Goal: Task Accomplishment & Management: Use online tool/utility

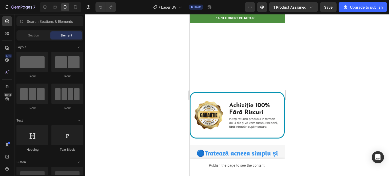
scroll to position [380, 0]
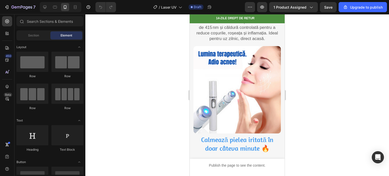
click at [232, 104] on img at bounding box center [236, 89] width 87 height 87
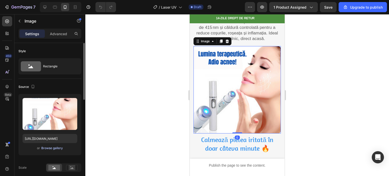
click at [48, 147] on div "Browse gallery" at bounding box center [52, 148] width 22 height 5
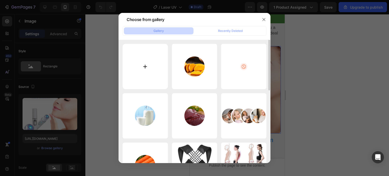
click at [144, 69] on input "file" at bounding box center [144, 66] width 45 height 45
type input "C:\fakepath\ezgif.com-video-to-webp-converter_32df6242-473c-4f62-b12d-54820f9bb…"
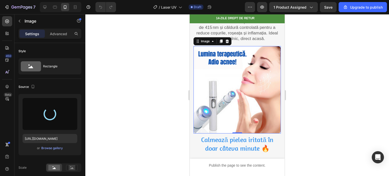
type input "[URL][DOMAIN_NAME]"
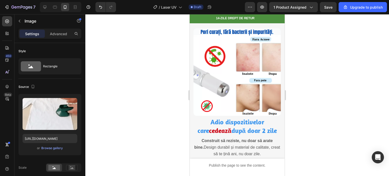
scroll to position [557, 0]
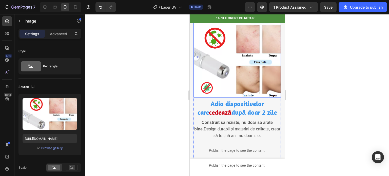
click at [234, 69] on img at bounding box center [236, 53] width 87 height 87
click at [48, 149] on div "Browse gallery" at bounding box center [52, 148] width 22 height 5
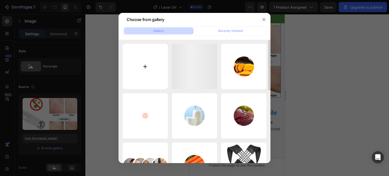
click at [142, 68] on input "file" at bounding box center [144, 66] width 45 height 45
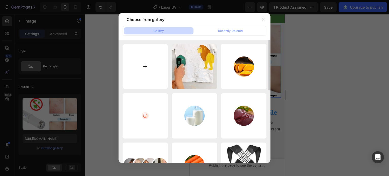
type input "C:\fakepath\FERROLITE22897.webp"
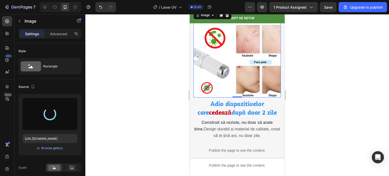
type input "[URL][DOMAIN_NAME]"
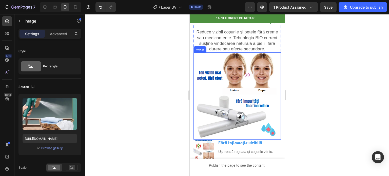
scroll to position [734, 0]
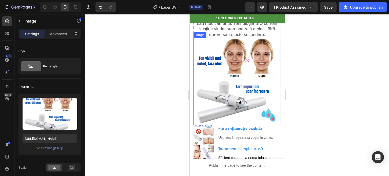
click at [238, 94] on img at bounding box center [236, 81] width 87 height 87
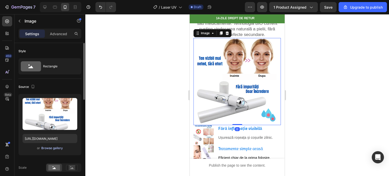
click at [45, 149] on div "Browse gallery" at bounding box center [52, 148] width 22 height 5
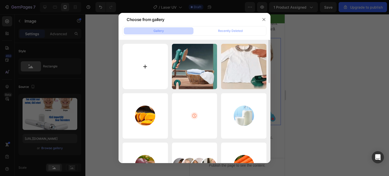
click at [151, 72] on input "file" at bounding box center [144, 66] width 45 height 45
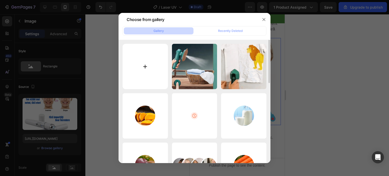
type input "C:\fakepath\giphy-ezgif.com-gif-to-webp-converter_b5372d21-9275-4c2c-a2b9-33bd3…"
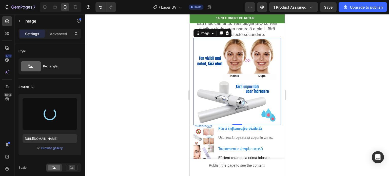
type input "[URL][DOMAIN_NAME]"
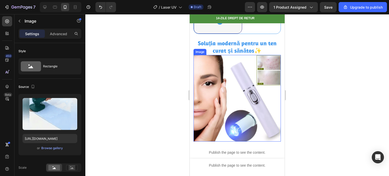
scroll to position [1240, 0]
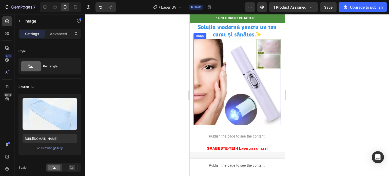
click at [238, 102] on img at bounding box center [236, 82] width 87 height 87
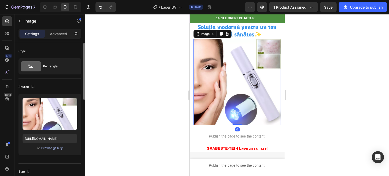
click at [48, 150] on div "Browse gallery" at bounding box center [52, 148] width 22 height 5
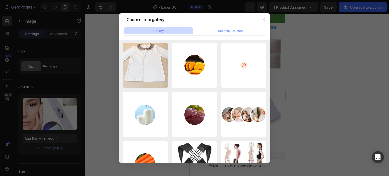
scroll to position [0, 0]
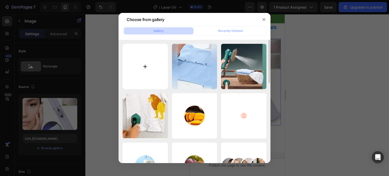
click at [143, 65] on input "file" at bounding box center [144, 66] width 45 height 45
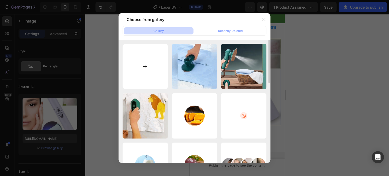
type input "C:\fakepath\ezgif.com-video-to-webp-converter_1.webp"
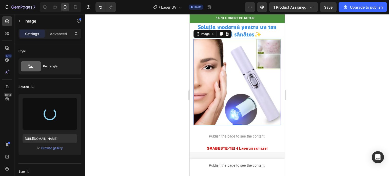
type input "[URL][DOMAIN_NAME]"
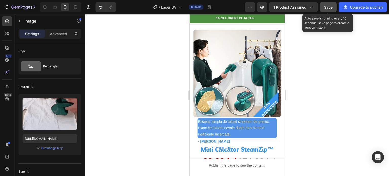
click at [329, 8] on span "Save" at bounding box center [328, 7] width 8 height 4
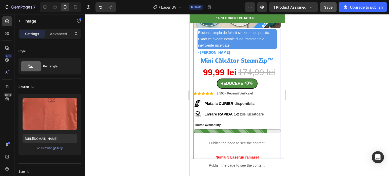
scroll to position [101, 0]
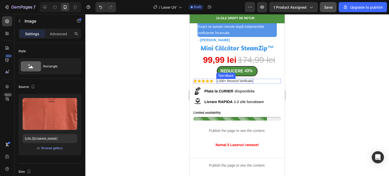
click at [246, 79] on p "2,500+ Recenzii Verificate!" at bounding box center [235, 81] width 36 height 4
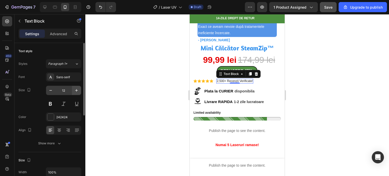
scroll to position [0, 0]
click at [238, 79] on p "2,500+ Recenzii Verificate!" at bounding box center [235, 81] width 36 height 4
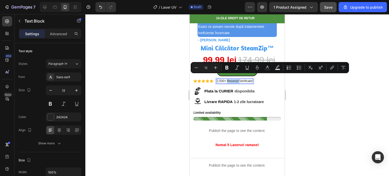
click at [238, 79] on p "2,500+ Recenzii Verificate!" at bounding box center [235, 81] width 36 height 4
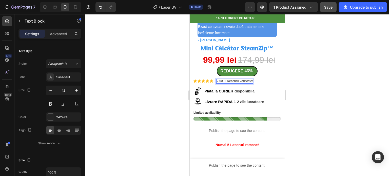
click at [238, 79] on p "2,500+ Recenzii Verificate!" at bounding box center [235, 81] width 36 height 4
click at [235, 89] on span "disponibila" at bounding box center [244, 91] width 20 height 4
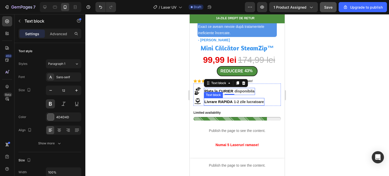
click at [222, 99] on strong "Livrare RAPIDA" at bounding box center [218, 101] width 28 height 4
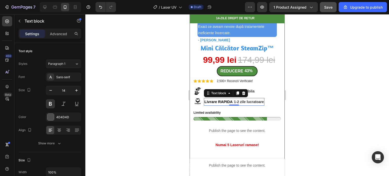
click at [147, 117] on div at bounding box center [236, 95] width 303 height 162
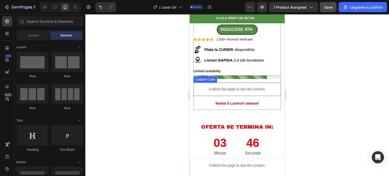
scroll to position [152, 0]
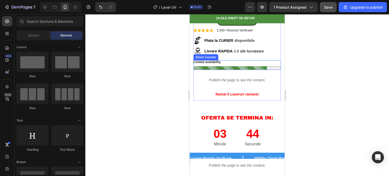
click at [212, 60] on p "Limited availability" at bounding box center [206, 62] width 27 height 4
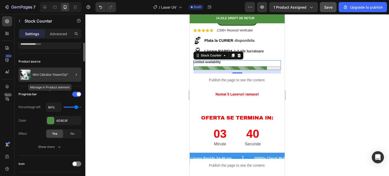
scroll to position [0, 0]
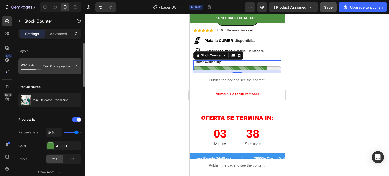
click at [50, 70] on div "Text & progress bar" at bounding box center [58, 66] width 31 height 12
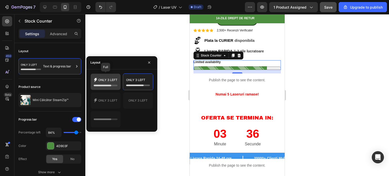
click at [107, 85] on icon at bounding box center [102, 86] width 17 height 2
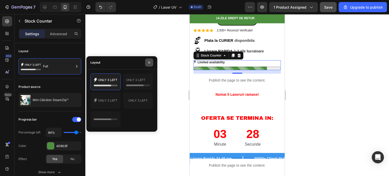
click at [146, 61] on button "button" at bounding box center [149, 62] width 8 height 8
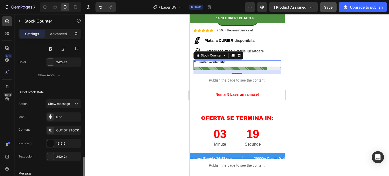
scroll to position [354, 0]
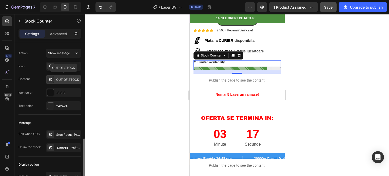
click at [73, 79] on div "OUT OF STOCK" at bounding box center [68, 79] width 24 height 5
click at [34, 115] on div "Message Sell when OOS Stoc Redus, Profita Acum! Unlimited stock </mark> Profita…" at bounding box center [49, 136] width 63 height 42
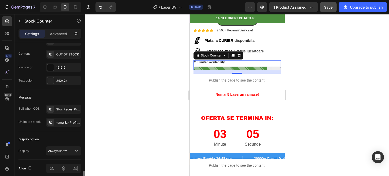
scroll to position [400, 0]
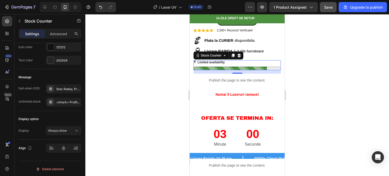
click at [148, 97] on div at bounding box center [236, 95] width 303 height 162
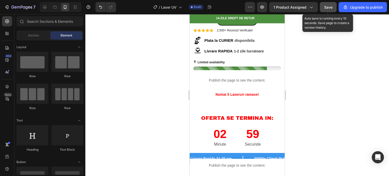
click at [327, 6] on span "Save" at bounding box center [328, 7] width 8 height 4
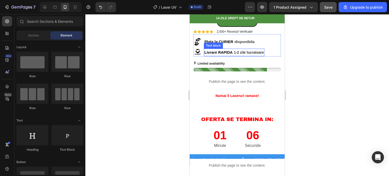
scroll to position [152, 0]
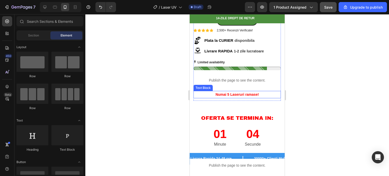
click at [237, 92] on strong "Numai 5 Laseruri ramase!" at bounding box center [236, 94] width 43 height 4
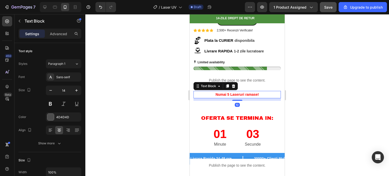
click at [237, 92] on strong "Numai 5 Laseruri ramase!" at bounding box center [236, 94] width 43 height 4
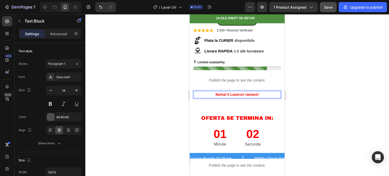
click at [237, 92] on strong "Numai 5 Laseruri ramase!" at bounding box center [236, 94] width 43 height 4
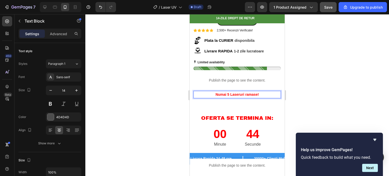
click at [232, 92] on strong "Numai 5 Laseruri ramase!" at bounding box center [236, 94] width 43 height 4
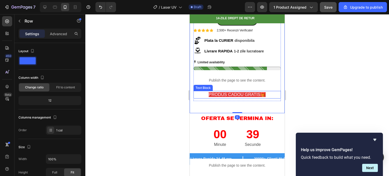
click at [249, 92] on span "PRODUS CADOU GRATIS🎁" at bounding box center [237, 94] width 57 height 5
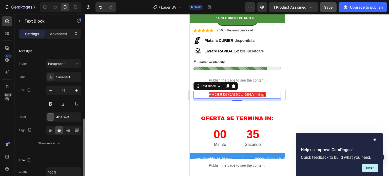
scroll to position [0, 0]
click at [250, 92] on span "PRODUS CADOU GRATIS🎁" at bounding box center [237, 94] width 57 height 5
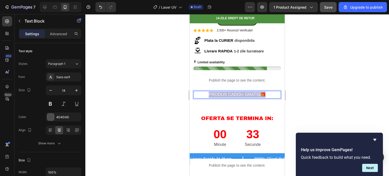
click at [250, 92] on span "PRODUS CADOU GRATIS🎁" at bounding box center [237, 94] width 57 height 5
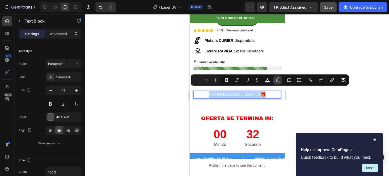
click at [275, 80] on icon "Editor contextual toolbar" at bounding box center [277, 79] width 5 height 5
type input "E43838"
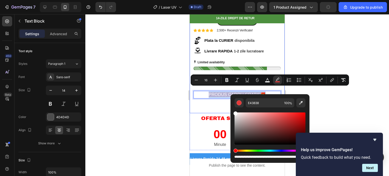
drag, startPoint x: 427, startPoint y: 130, endPoint x: 211, endPoint y: 97, distance: 218.9
type input "FFFFFF"
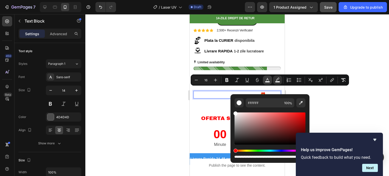
click at [269, 77] on button "color" at bounding box center [267, 79] width 9 height 9
type input "FFFFFF"
drag, startPoint x: 285, startPoint y: 123, endPoint x: 330, endPoint y: 100, distance: 49.8
click at [330, 0] on body "7 / Laser UV Draft Preview 1 product assigned Save Upgrade to publish 450 Beta …" at bounding box center [194, 0] width 389 height 0
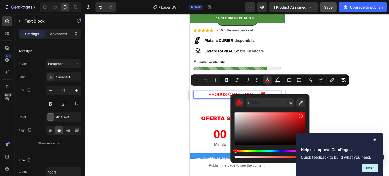
type input "EA1212"
drag, startPoint x: 302, startPoint y: 114, endPoint x: 300, endPoint y: 115, distance: 2.6
click at [300, 115] on div "Editor contextual toolbar" at bounding box center [301, 116] width 4 height 4
click at [335, 101] on div at bounding box center [236, 95] width 303 height 162
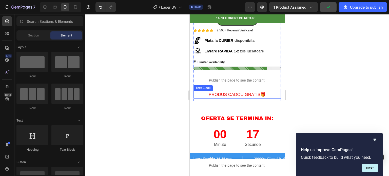
click at [252, 92] on span "PRODUS CADOU GRATIS🎁" at bounding box center [237, 94] width 57 height 5
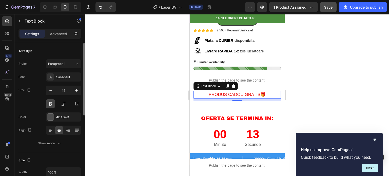
click at [54, 105] on button at bounding box center [50, 103] width 9 height 9
click at [160, 101] on div at bounding box center [236, 95] width 303 height 162
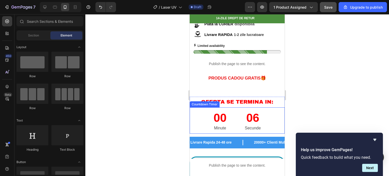
scroll to position [177, 0]
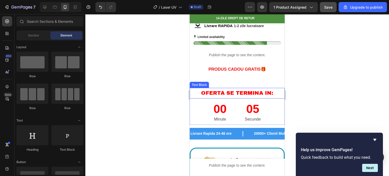
click at [229, 88] on p "OFERTA SE TERMINA IN:" at bounding box center [237, 93] width 94 height 10
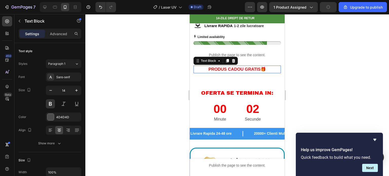
click at [224, 67] on span "PRODUS CADOU GRATIS🎁" at bounding box center [236, 69] width 57 height 5
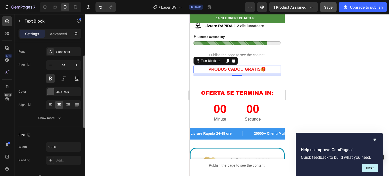
scroll to position [0, 0]
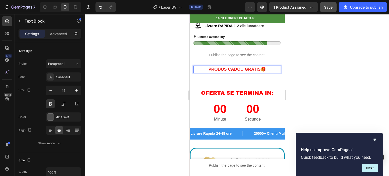
click at [238, 67] on span "PRODUS CADOU GRATIS🎁" at bounding box center [236, 69] width 57 height 5
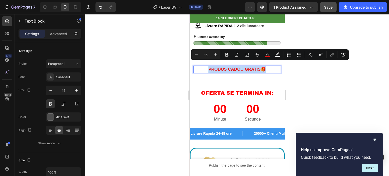
click at [238, 67] on span "PRODUS CADOU GRATIS🎁" at bounding box center [236, 69] width 57 height 5
click at [269, 55] on icon "Editor contextual toolbar" at bounding box center [267, 54] width 5 height 5
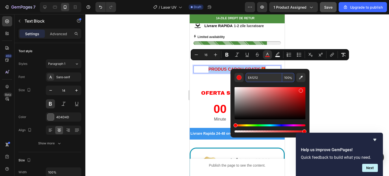
click at [259, 81] on input "EA1212" at bounding box center [263, 77] width 36 height 9
type input "FF0003"
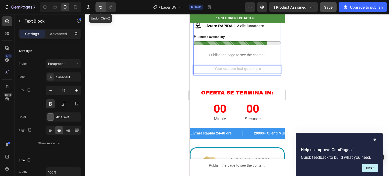
click at [98, 7] on icon "Undo/Redo" at bounding box center [100, 7] width 5 height 5
click at [97, 9] on button "Undo/Redo" at bounding box center [100, 7] width 10 height 10
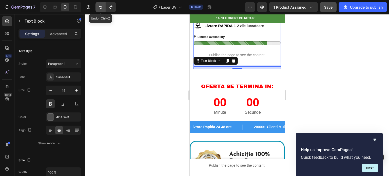
click at [104, 8] on button "Undo/Redo" at bounding box center [100, 7] width 10 height 10
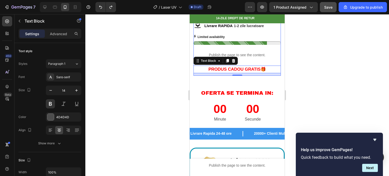
drag, startPoint x: 123, startPoint y: 73, endPoint x: 126, endPoint y: 77, distance: 4.4
click at [123, 73] on div at bounding box center [236, 95] width 303 height 162
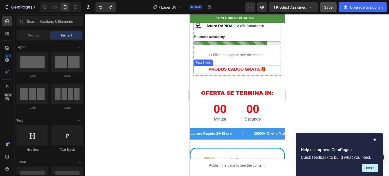
click at [239, 67] on span "PRODUS CADOU GRATIS🎁" at bounding box center [236, 69] width 57 height 5
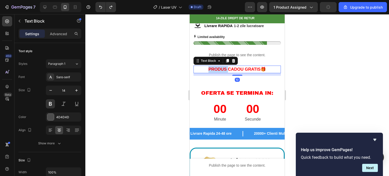
click at [220, 67] on span "PRODUS CADOU GRATIS🎁" at bounding box center [236, 69] width 57 height 5
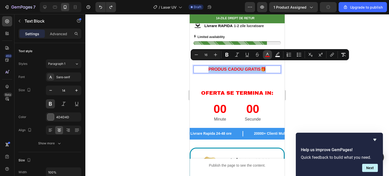
click at [269, 57] on rect "Editor contextual toolbar" at bounding box center [267, 56] width 5 height 1
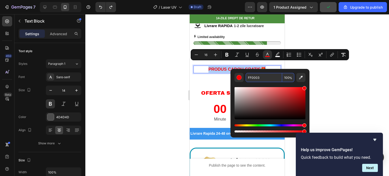
click at [263, 77] on input "FF0003" at bounding box center [263, 77] width 36 height 9
click at [263, 80] on input "FF0003" at bounding box center [263, 77] width 36 height 9
click at [263, 79] on input "FF0003" at bounding box center [263, 77] width 36 height 9
click at [263, 78] on input "FF0003" at bounding box center [263, 77] width 36 height 9
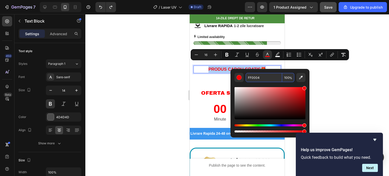
type input "FF0004"
click at [144, 100] on div at bounding box center [236, 95] width 303 height 162
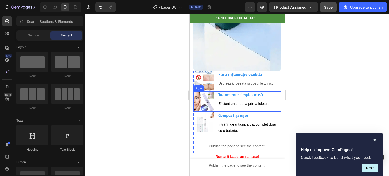
scroll to position [810, 0]
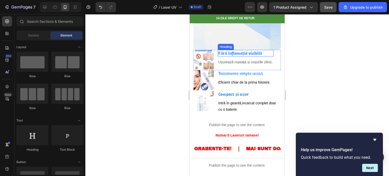
click at [272, 50] on h3 "Fără inflamație vizibilă" at bounding box center [246, 53] width 56 height 7
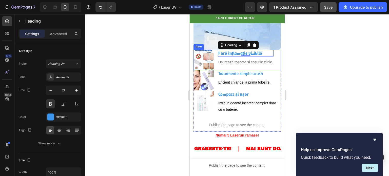
click at [274, 54] on div "Image Fără inflamație vizibilă Heading 0 Ușurează roșeața și coșurile zilnic. T…" at bounding box center [236, 60] width 87 height 20
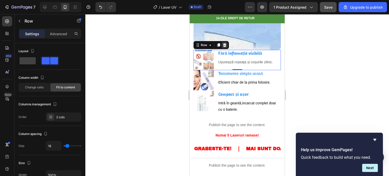
click at [226, 42] on div at bounding box center [224, 45] width 6 height 6
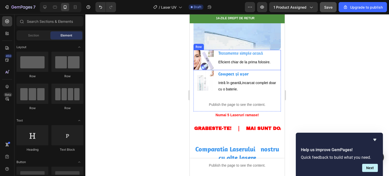
click at [276, 53] on div "Image Tratamente simple acasă Heading Eficient chiar de la prima folosire. Text…" at bounding box center [236, 60] width 87 height 20
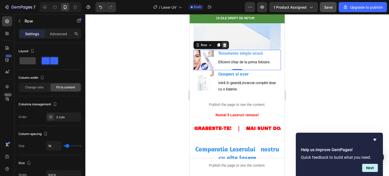
click at [226, 43] on icon at bounding box center [224, 45] width 4 height 4
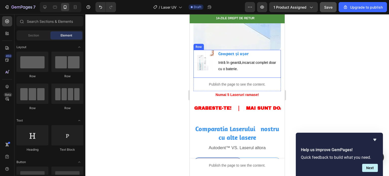
click at [223, 70] on div "Compact și ușor Heading Intră în geantă,incarcat complet doar cu o baterie. Tex…" at bounding box center [249, 64] width 63 height 28
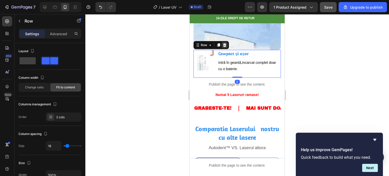
click at [225, 44] on div at bounding box center [224, 45] width 6 height 6
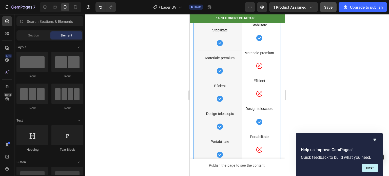
scroll to position [987, 0]
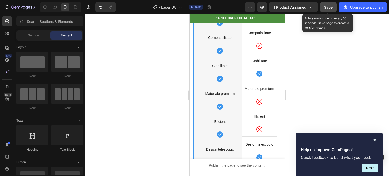
click at [333, 7] on button "Save" at bounding box center [328, 7] width 17 height 10
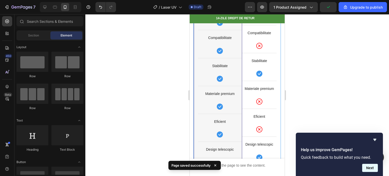
click at [367, 164] on button "Next" at bounding box center [370, 168] width 16 height 8
